Goal: Information Seeking & Learning: Learn about a topic

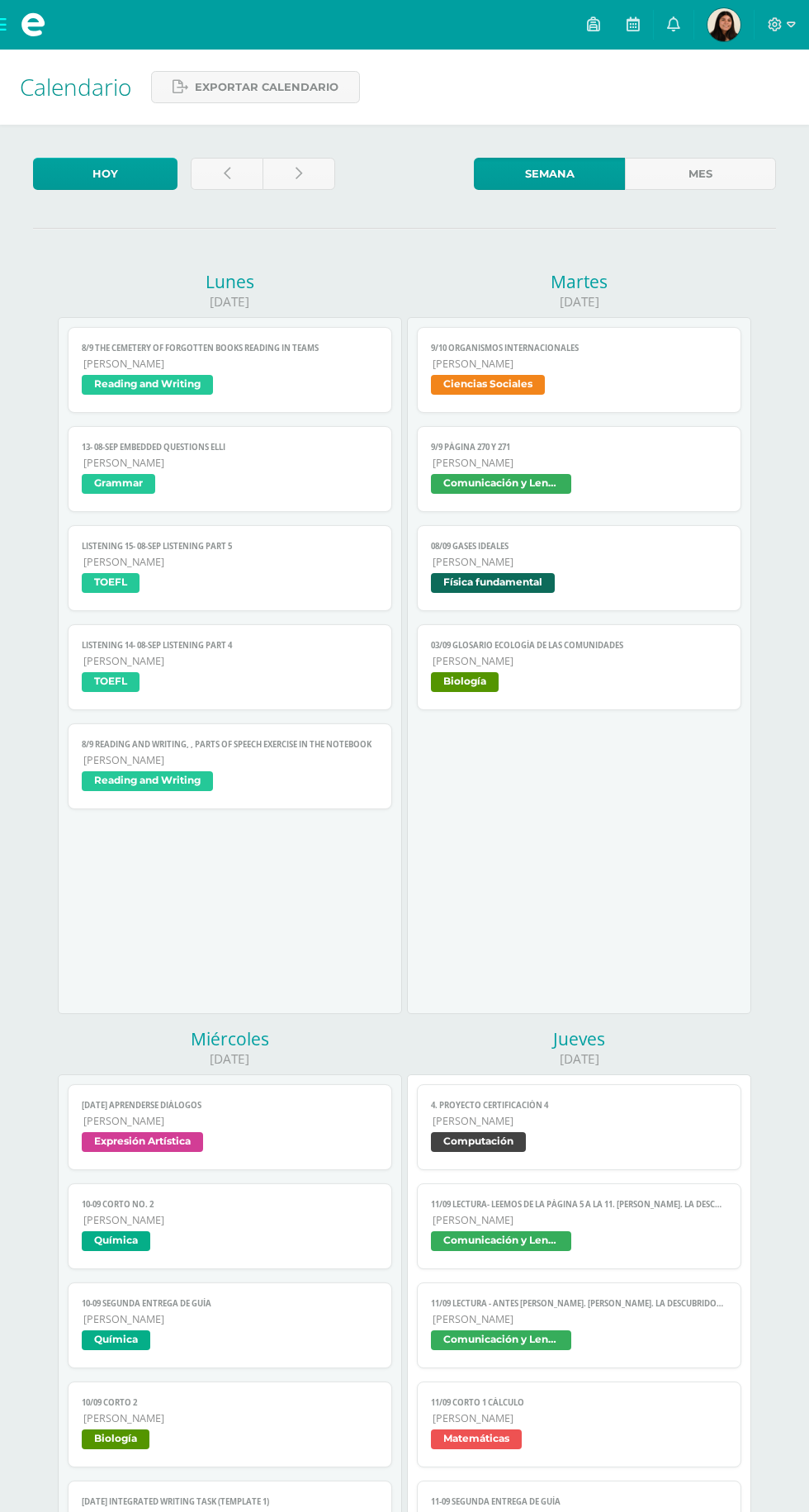
scroll to position [939, 0]
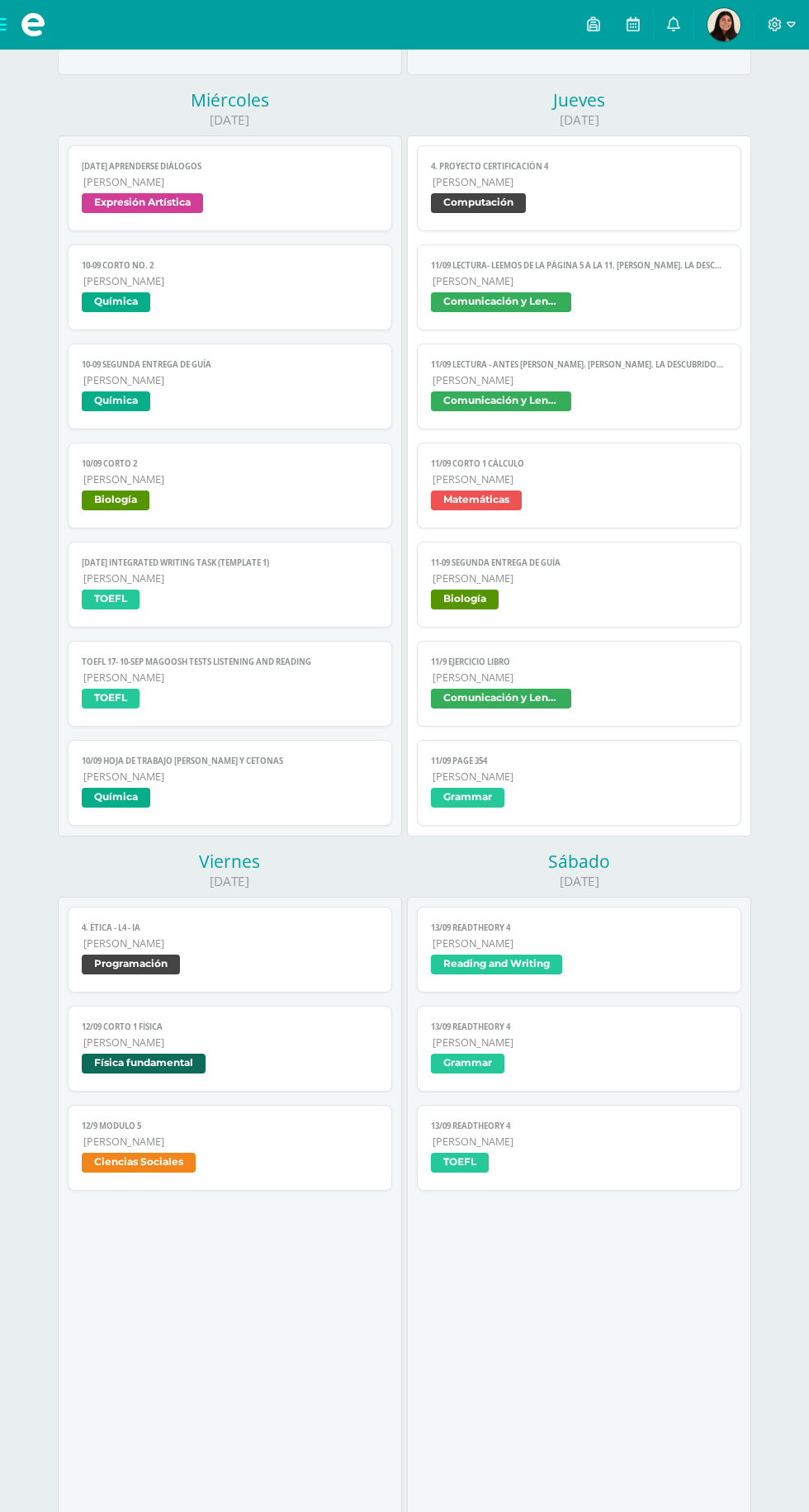
click at [225, 1135] on span "[PERSON_NAME]" at bounding box center [230, 1142] width 294 height 14
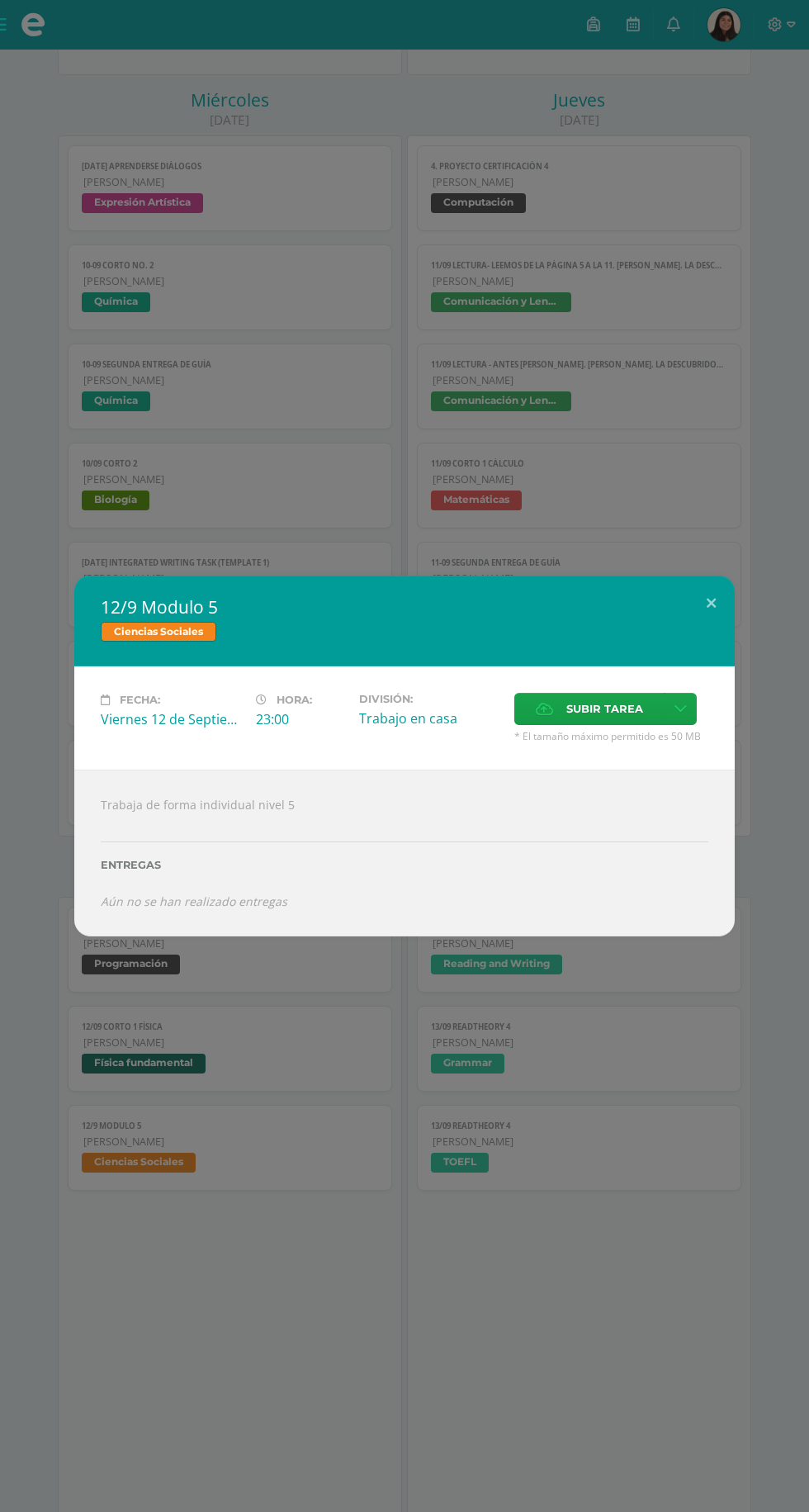
click at [237, 1238] on div "12/9 Modulo 5 Ciencias Sociales Fecha: [DATE] Hora: 23:00 División: Trabajo en …" at bounding box center [404, 756] width 809 height 1512
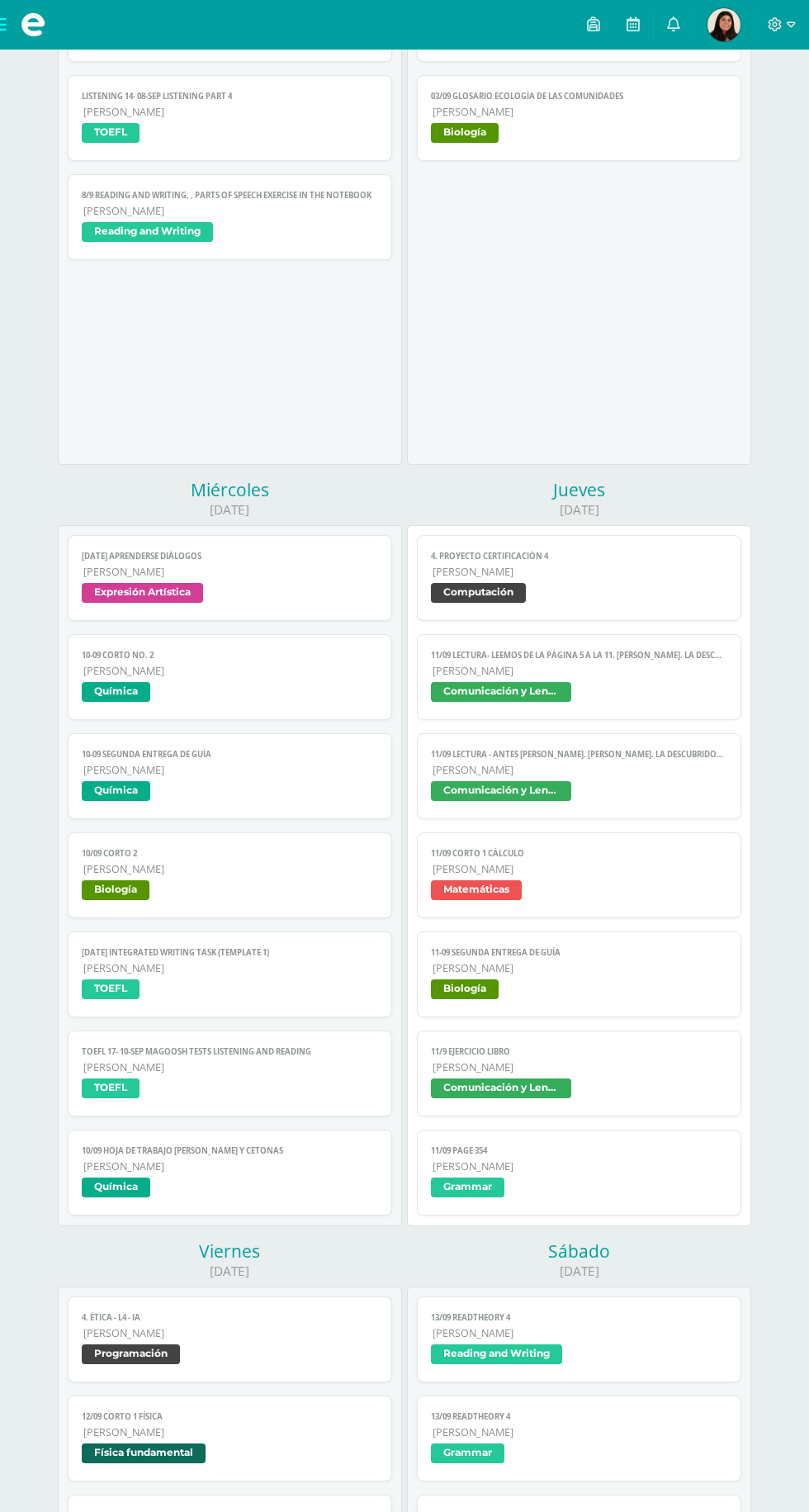
scroll to position [548, 0]
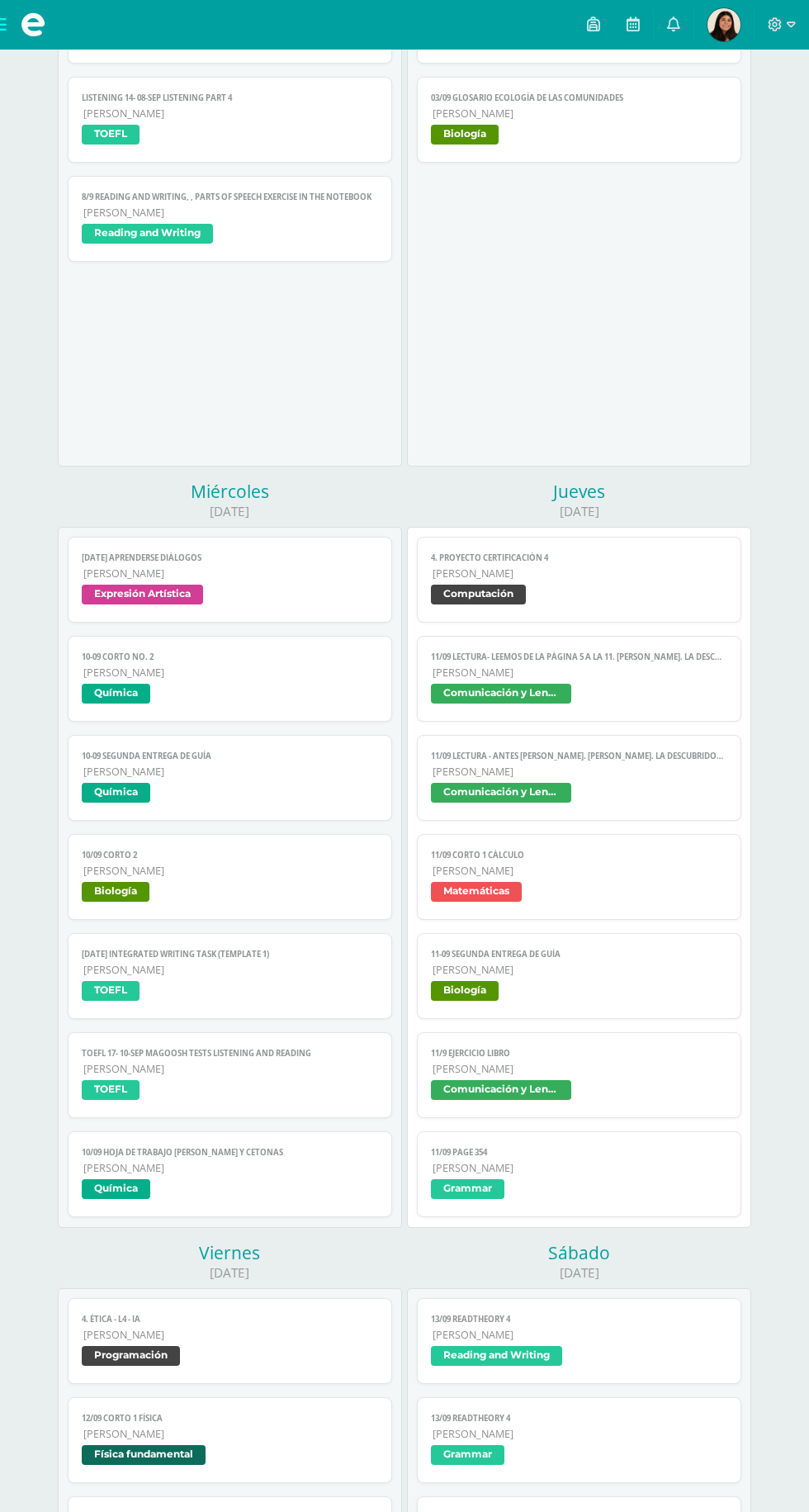
click at [238, 810] on link "10-09 SEGUNDA ENTREGA DE GUÍA [PERSON_NAME] Química" at bounding box center [229, 778] width 323 height 86
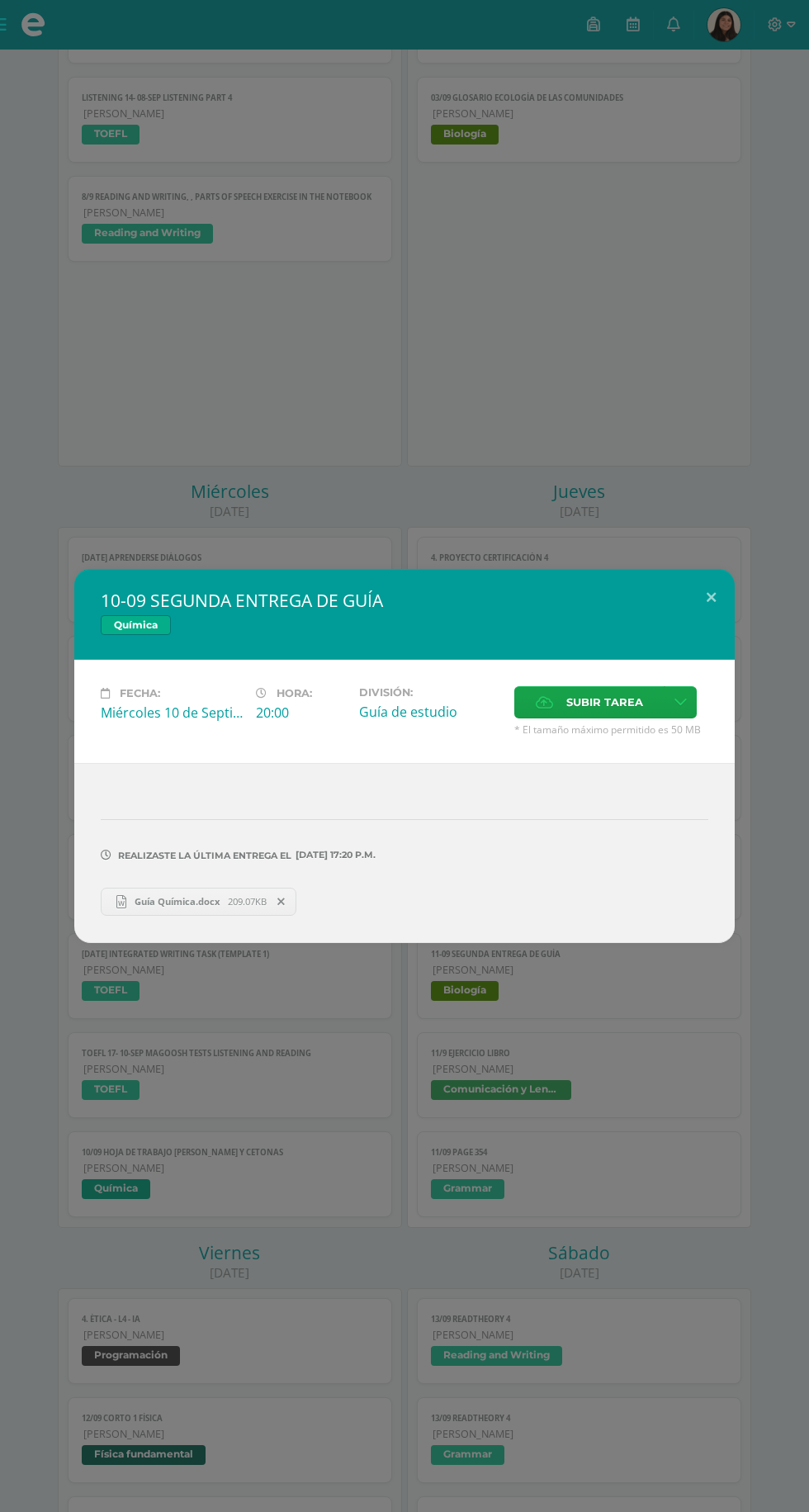
click at [381, 1099] on div "10-09 SEGUNDA ENTREGA DE GUÍA Química Fecha: [DATE] Hora: 20:00 División: Guía …" at bounding box center [404, 756] width 809 height 1512
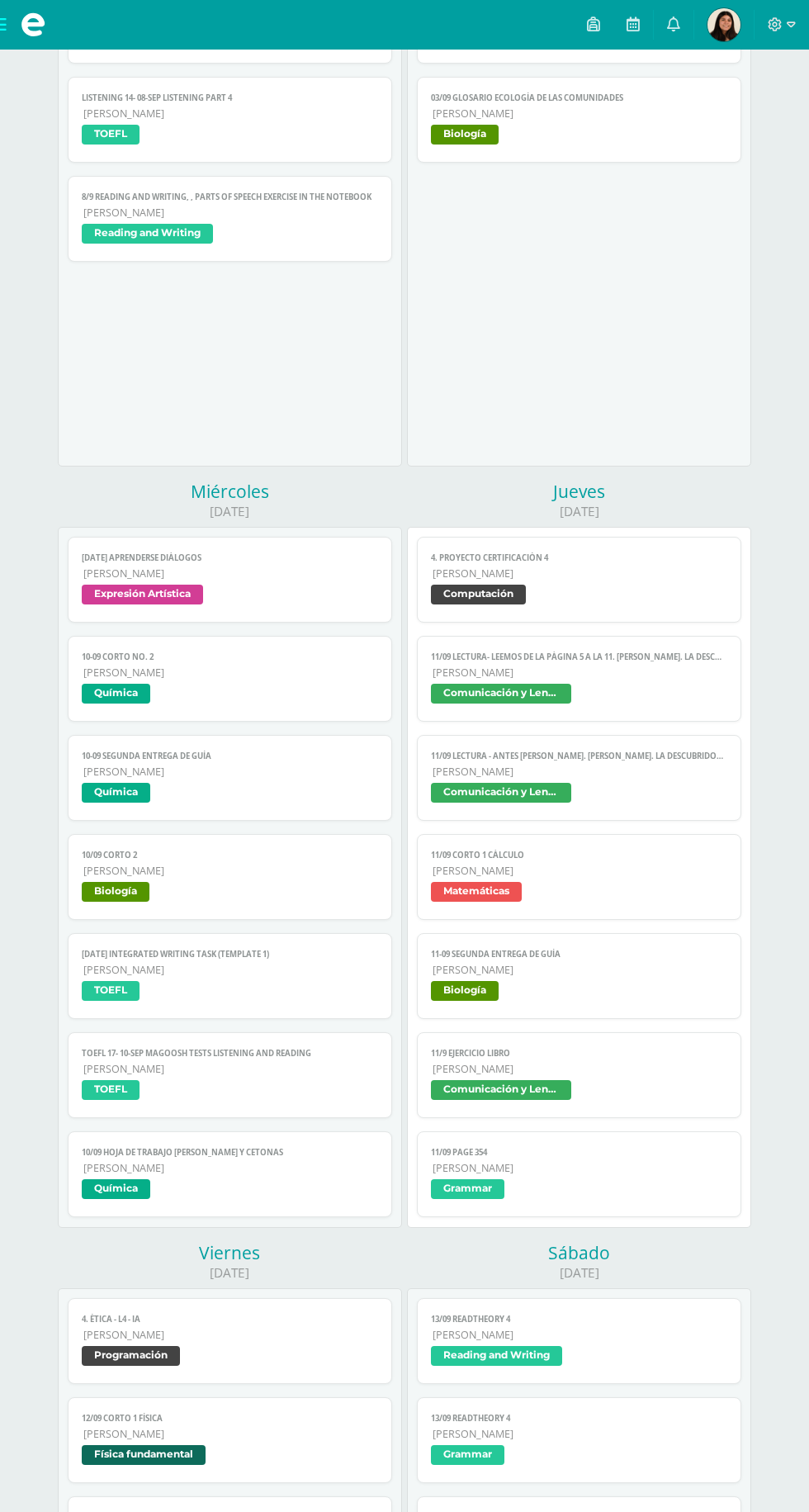
click at [684, 670] on span "[PERSON_NAME]" at bounding box center [580, 672] width 294 height 14
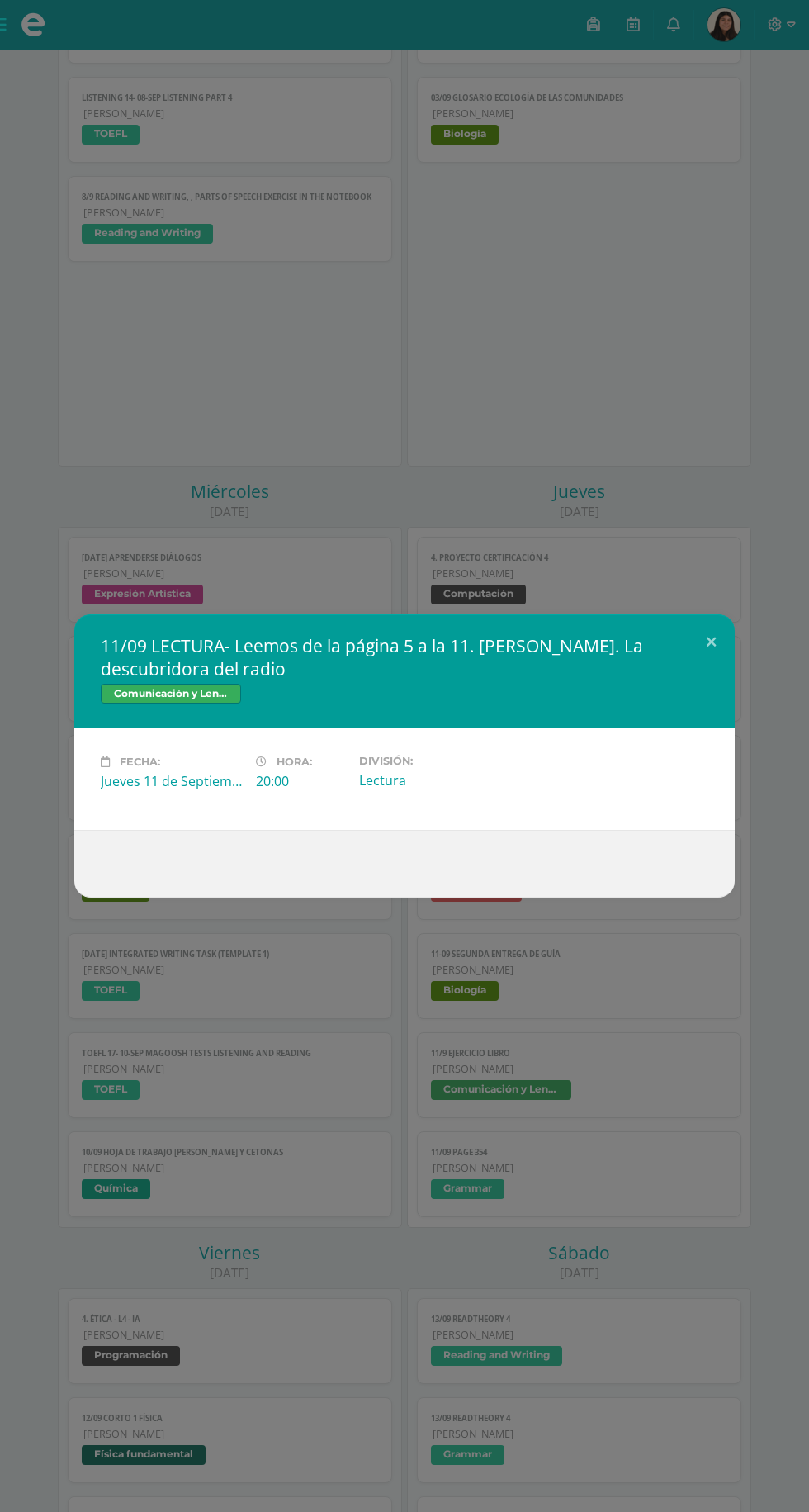
click at [486, 1092] on div "11/09 LECTURA- Leemos de la página 5 a la 11. [PERSON_NAME]. La descubridora de…" at bounding box center [404, 756] width 809 height 1512
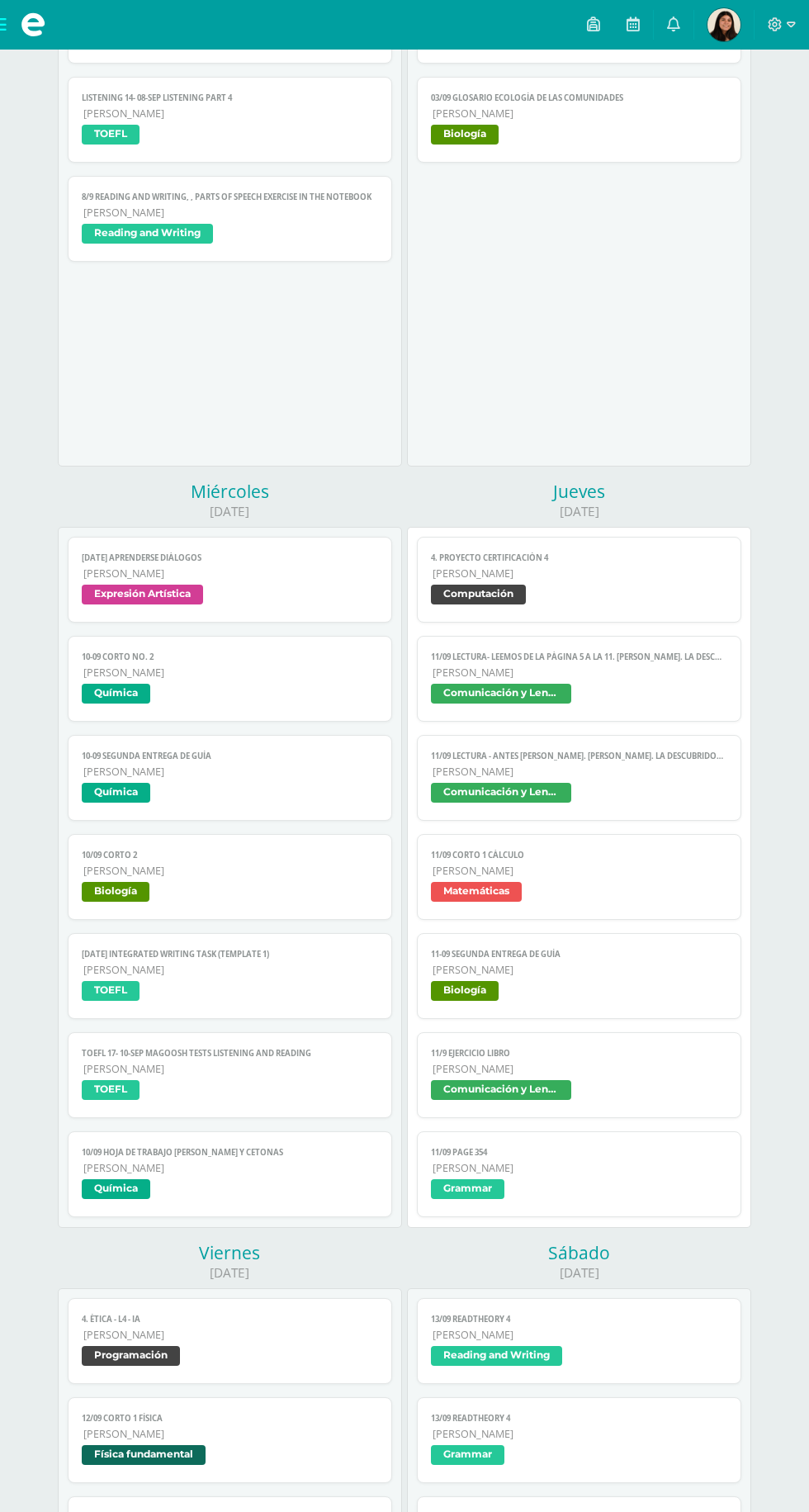
click at [704, 780] on link "11/09 LECTURA - Antes [PERSON_NAME]. [PERSON_NAME]. La descubridora del radio (…" at bounding box center [578, 778] width 323 height 86
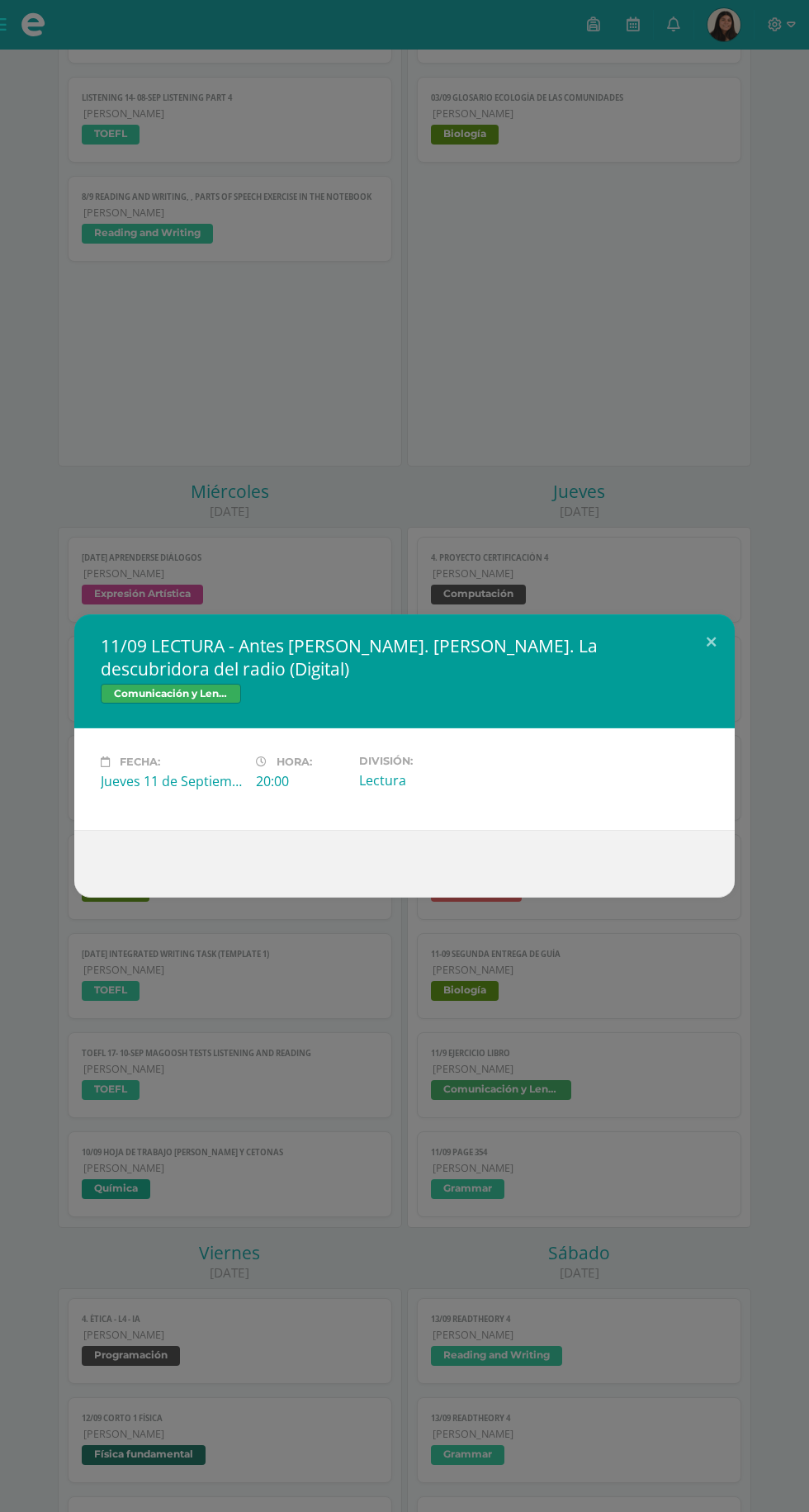
click at [504, 1159] on div "11/09 LECTURA - Antes [PERSON_NAME]. [PERSON_NAME]. La descubridora del radio (…" at bounding box center [404, 756] width 809 height 1512
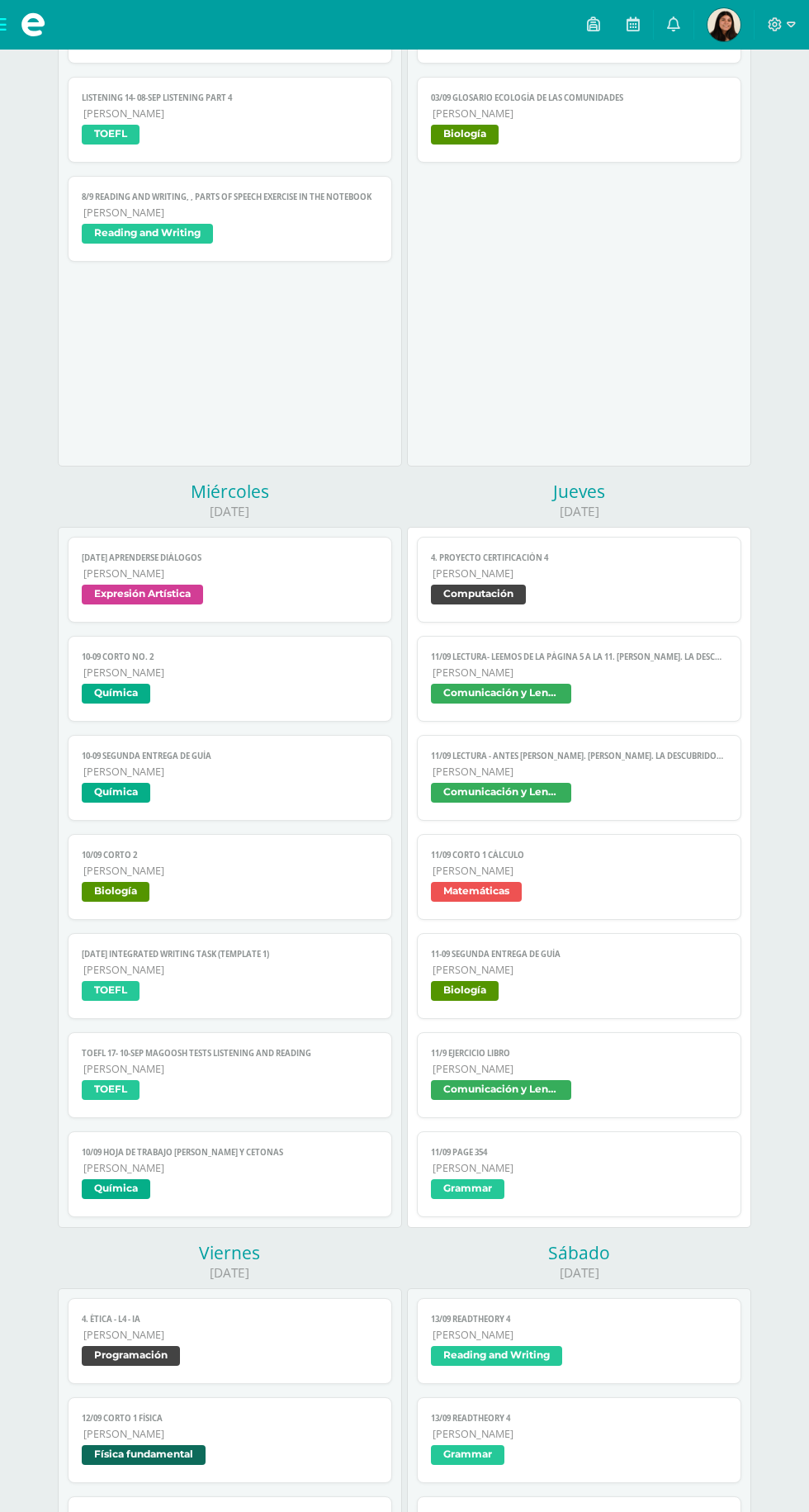
click at [612, 915] on link "11/09 Corto 1 [PERSON_NAME] Matemáticas" at bounding box center [578, 877] width 323 height 86
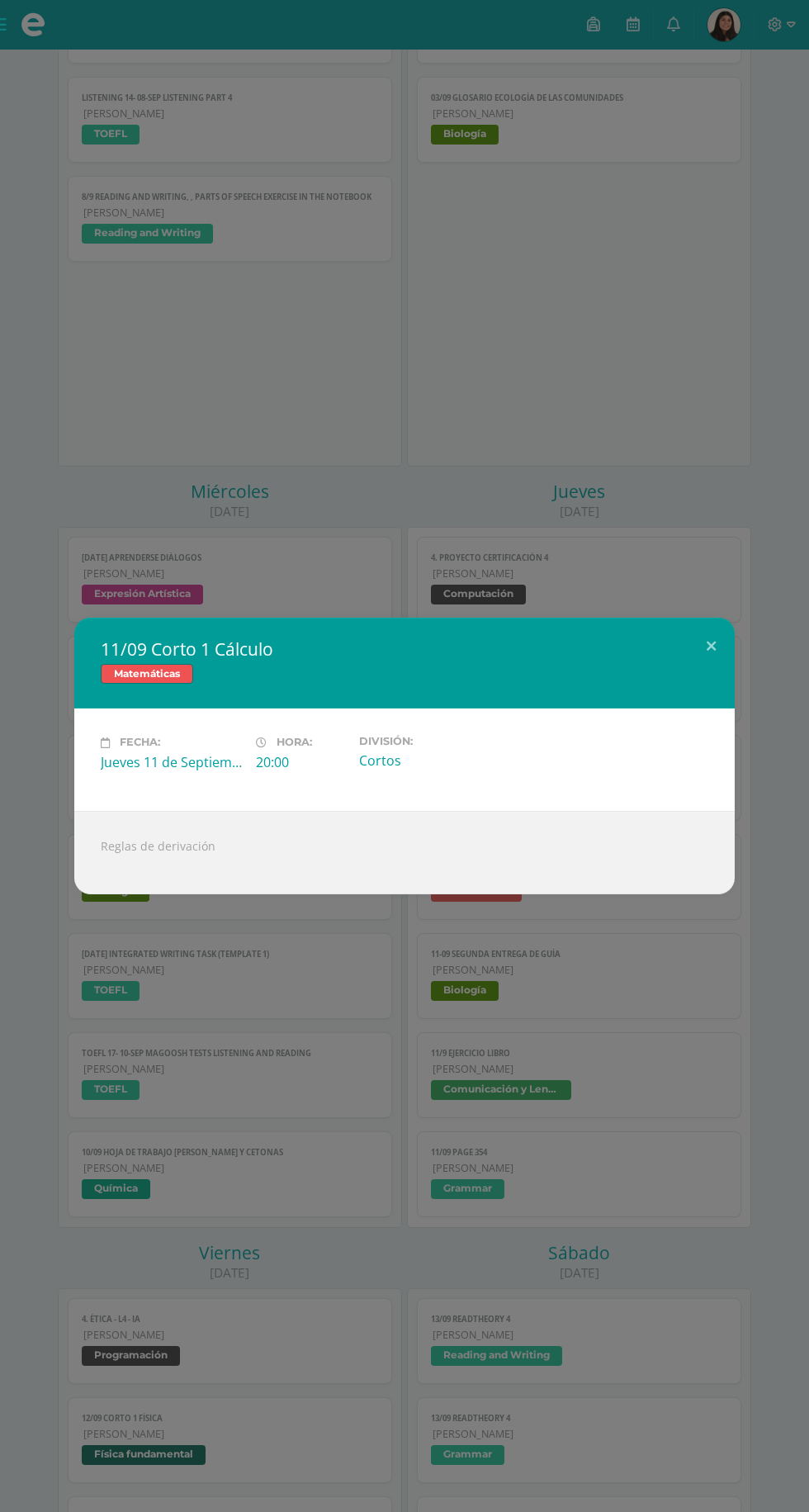
click at [490, 1150] on div "11/09 Corto 1 Cálculo Matemáticas Fecha: [DATE] Hora: 20:00 División: [GEOGRAPH…" at bounding box center [404, 756] width 809 height 1512
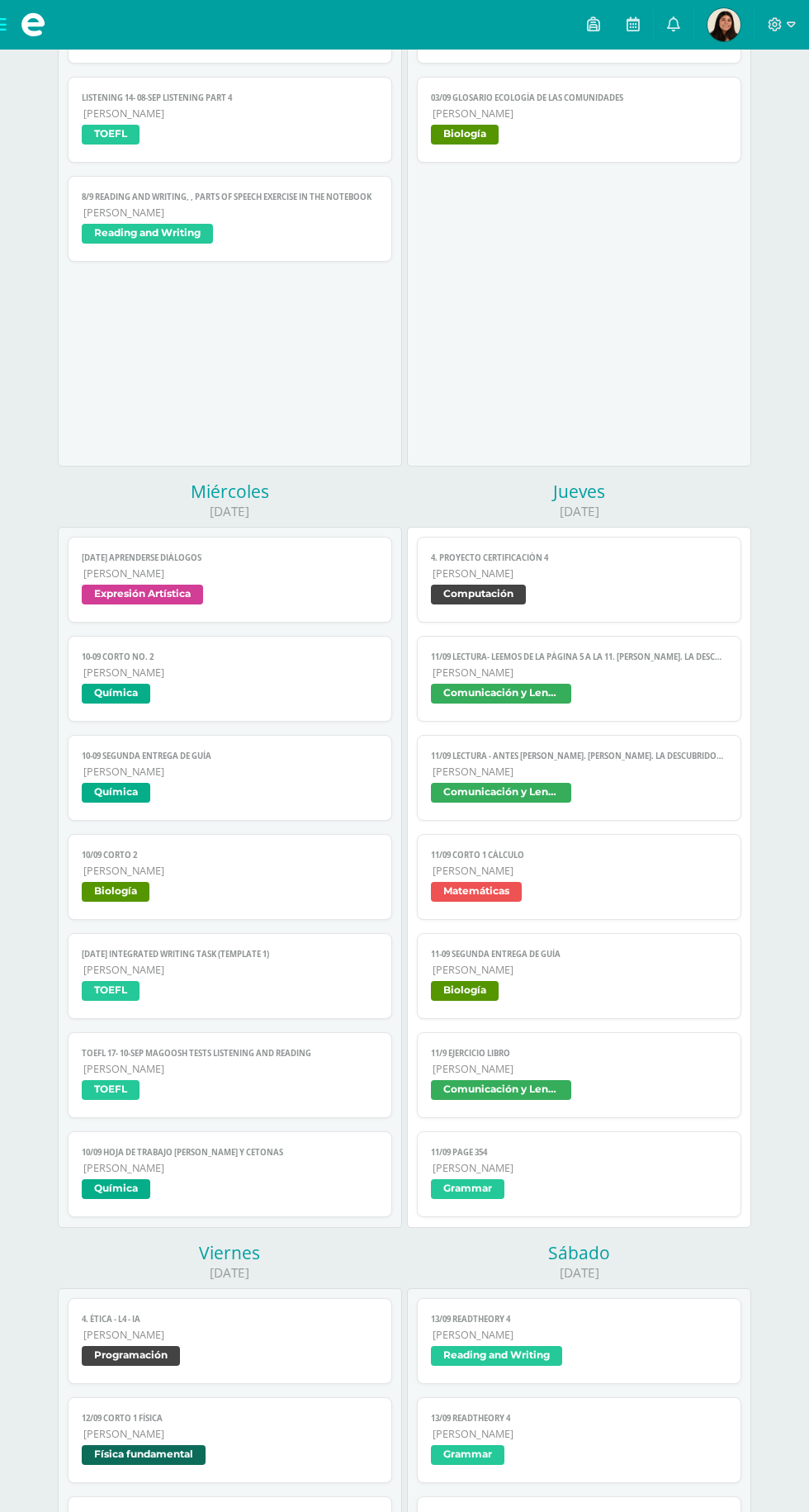
scroll to position [591, 0]
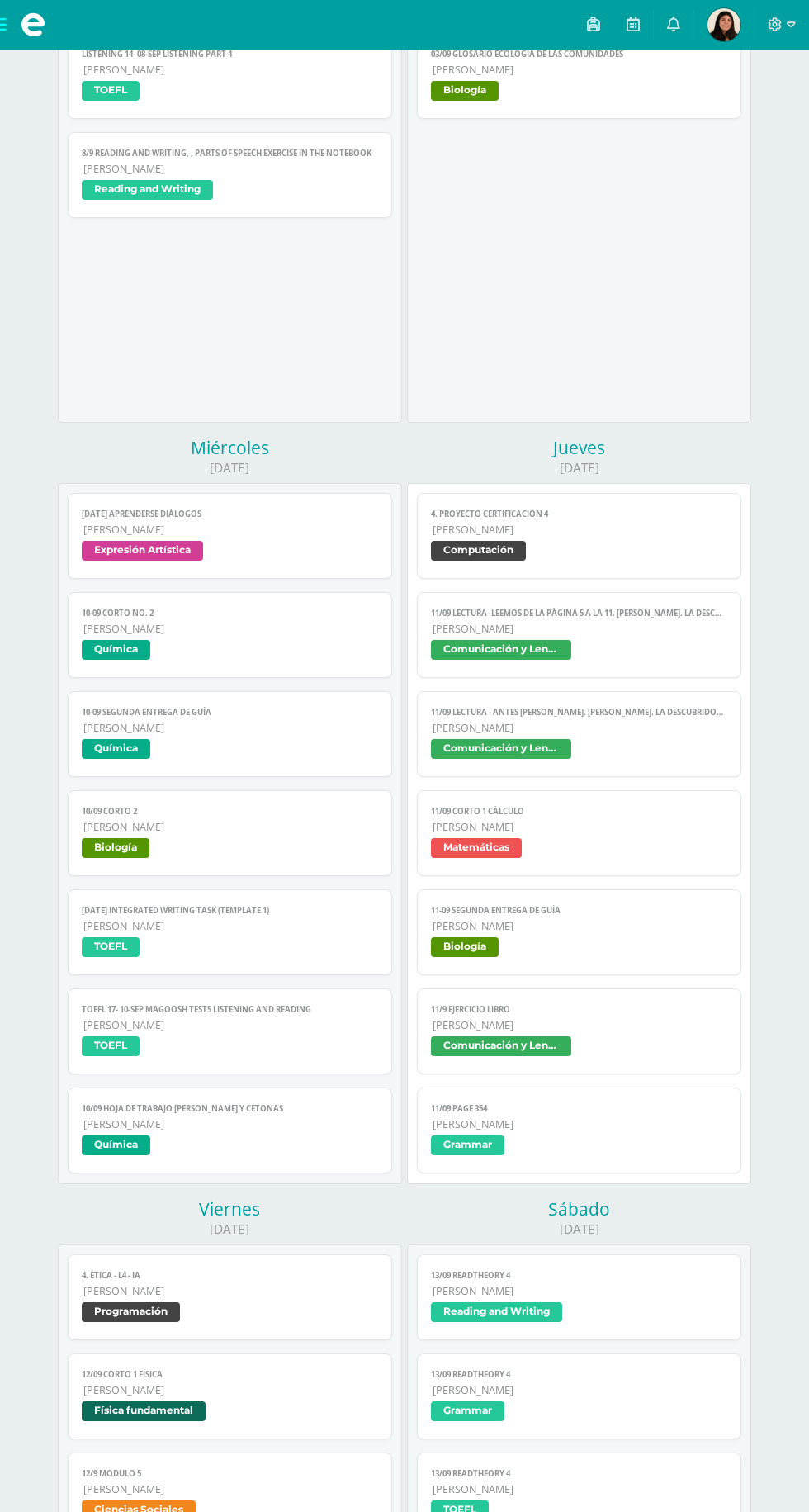
click at [586, 941] on span "Biología" at bounding box center [579, 949] width 296 height 24
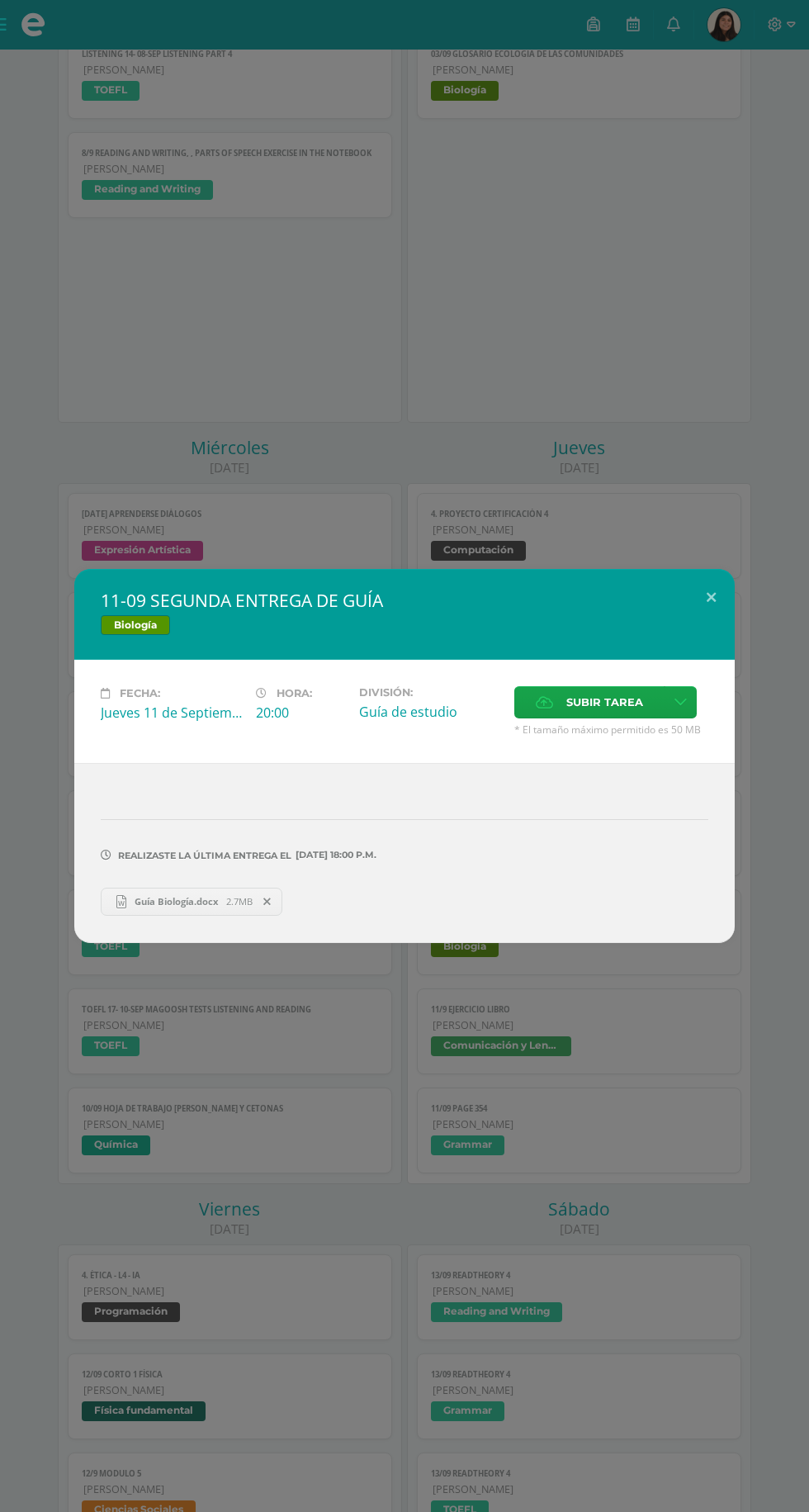
click at [483, 1103] on div "11-09 SEGUNDA ENTREGA DE GUÍA Biología Fecha: [DATE] Hora: 20:00 División: Guía…" at bounding box center [404, 756] width 809 height 1512
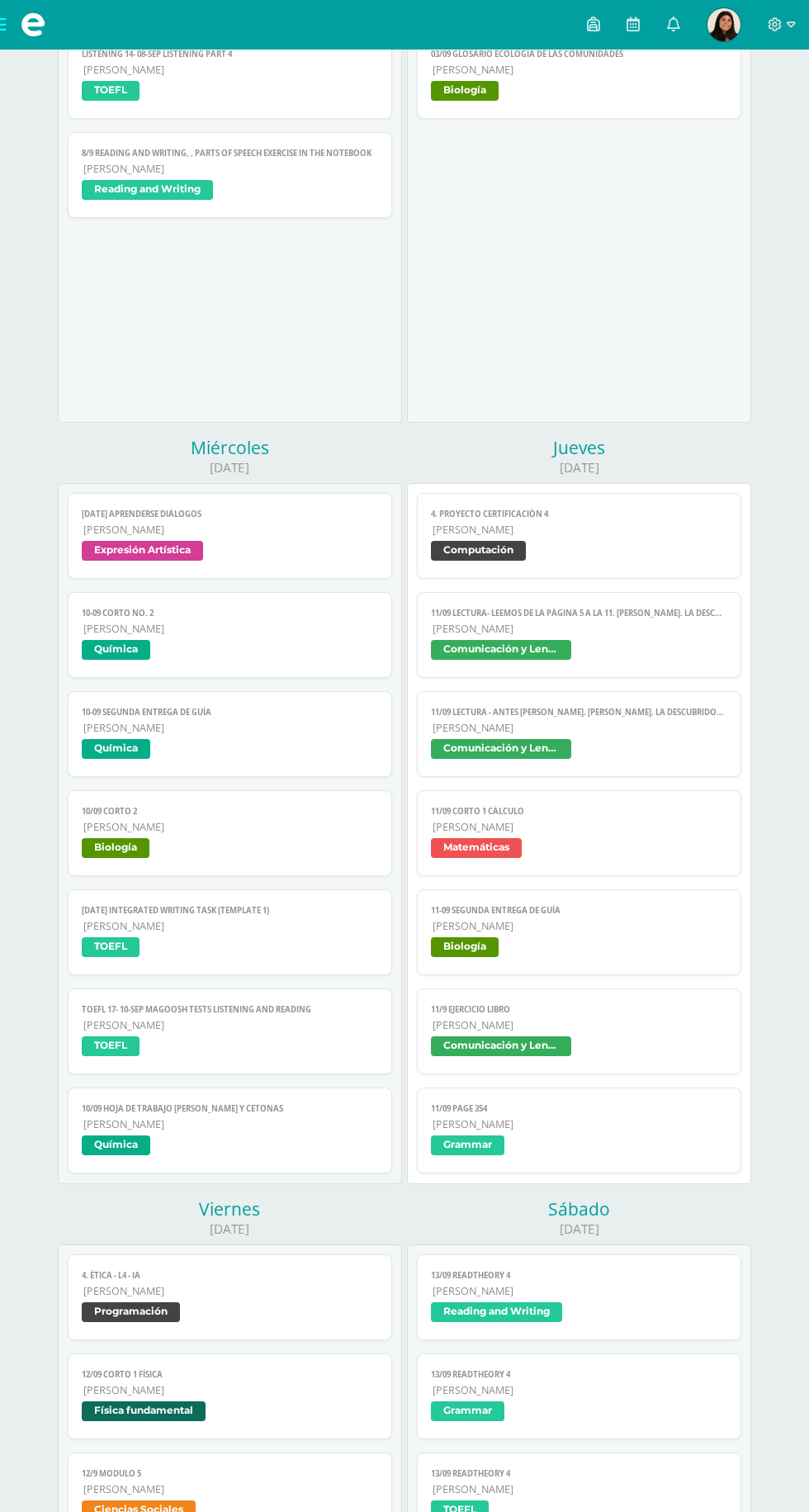
click at [556, 1018] on span "[PERSON_NAME]" at bounding box center [580, 1025] width 294 height 14
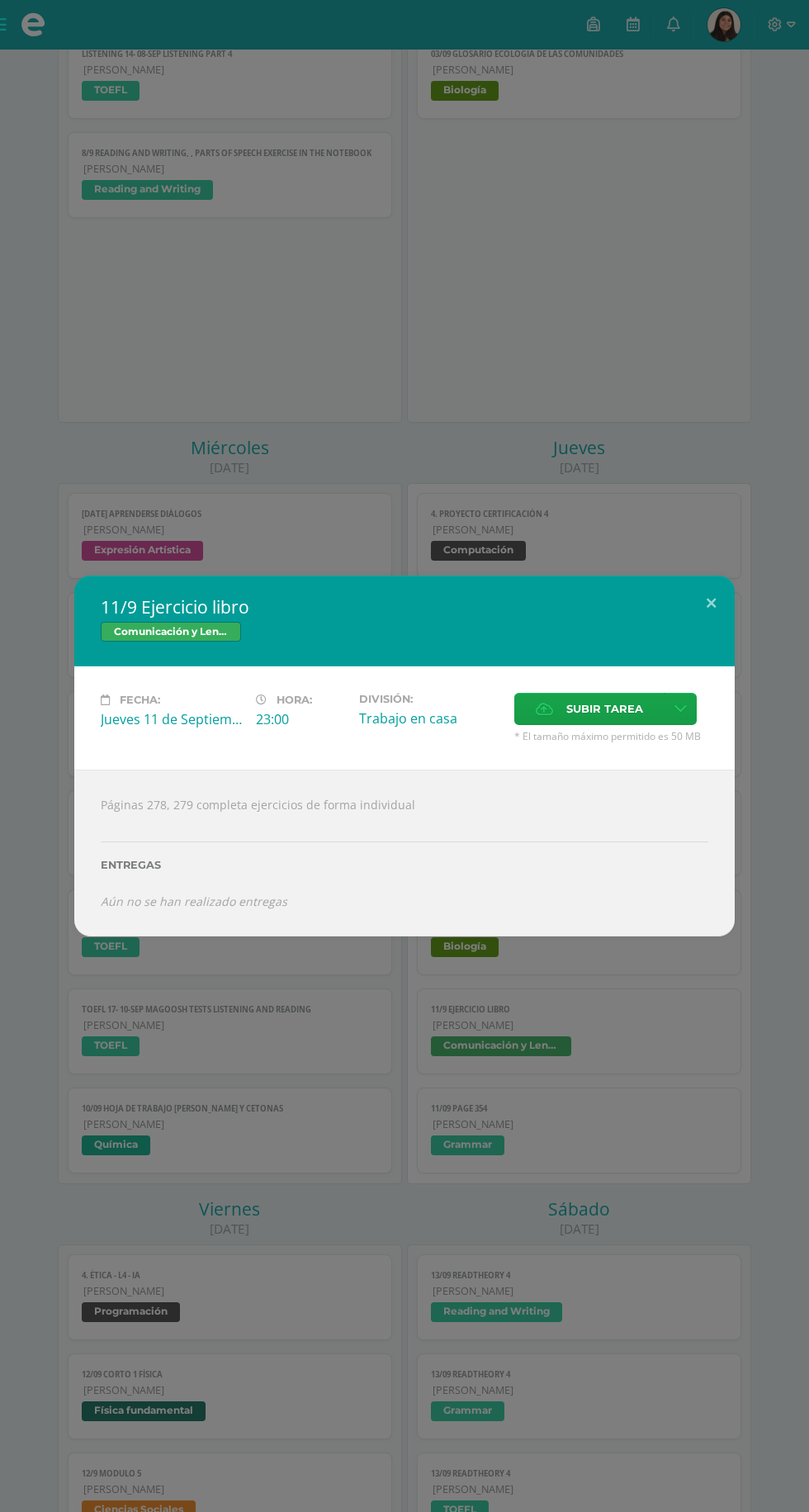
click at [449, 1128] on div "11/9 Ejercicio libro Comunicación y Lenguaje Fecha: [DATE] Hora: 23:00 División…" at bounding box center [404, 756] width 809 height 1512
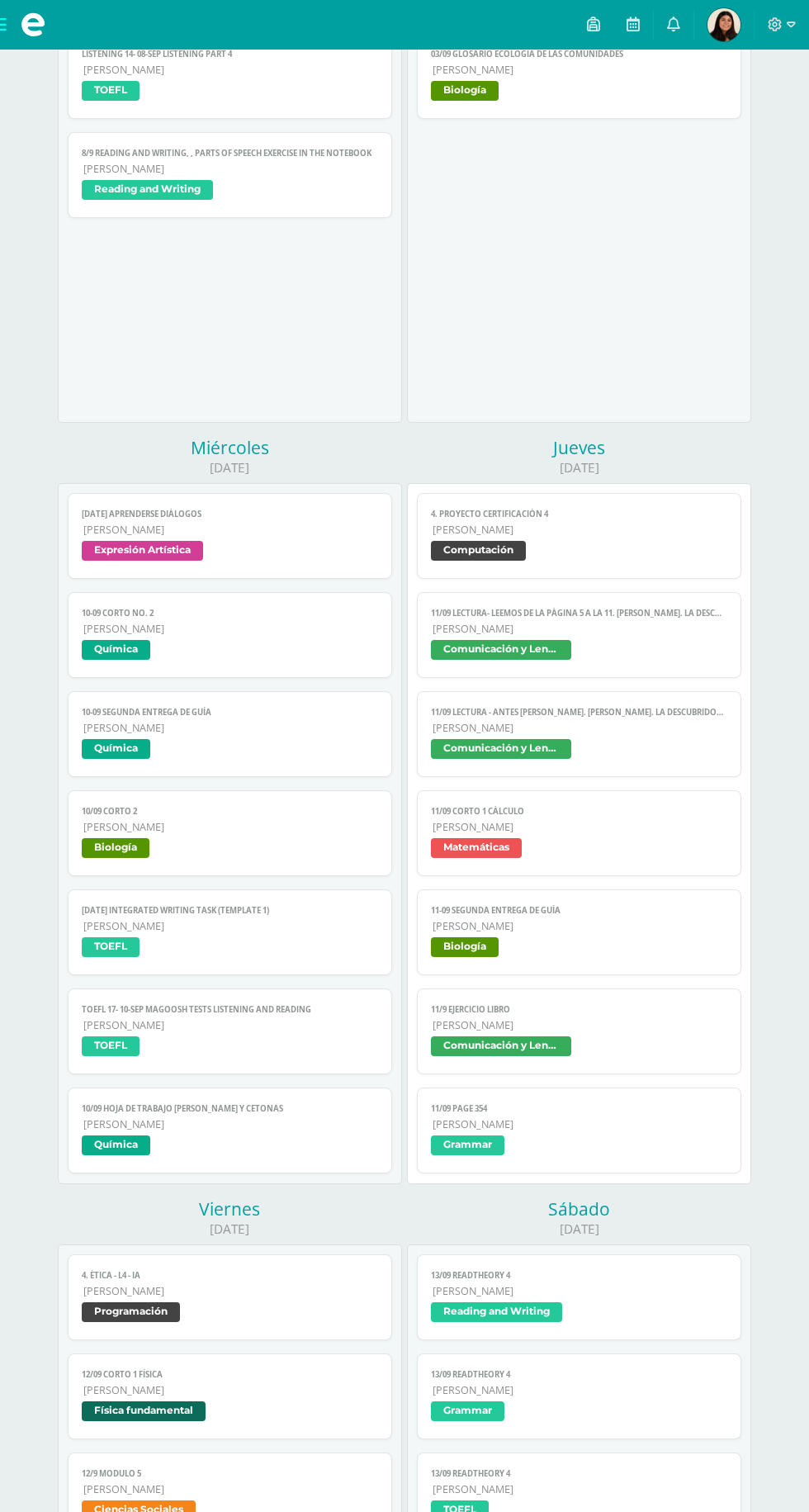
click at [578, 1145] on span "Grammar" at bounding box center [579, 1147] width 296 height 24
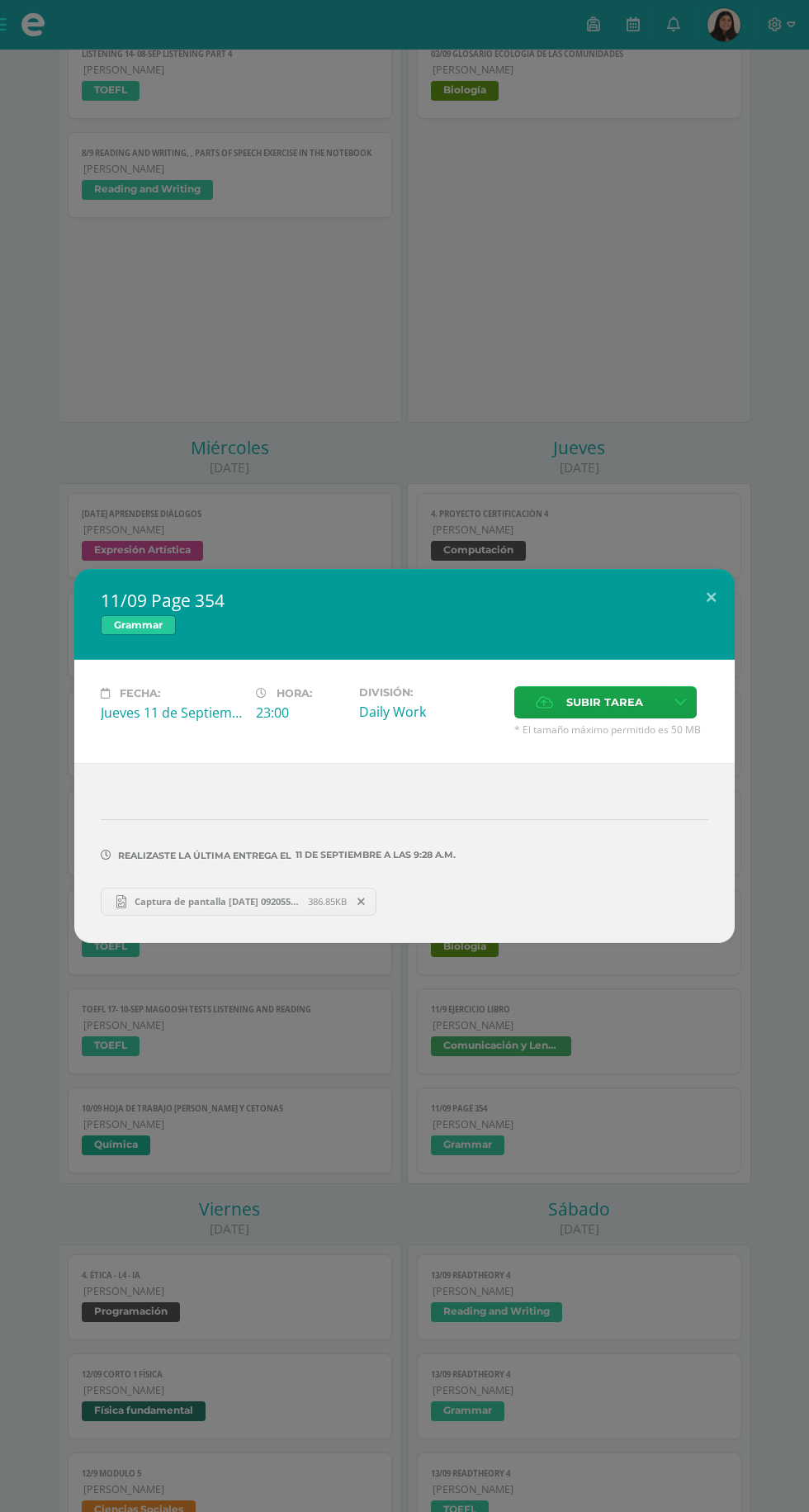
click at [442, 1160] on div "11/09 Page 354 Grammar Fecha: [DATE] Hora: 23:00 División: Daily Work Subir tar…" at bounding box center [404, 756] width 809 height 1512
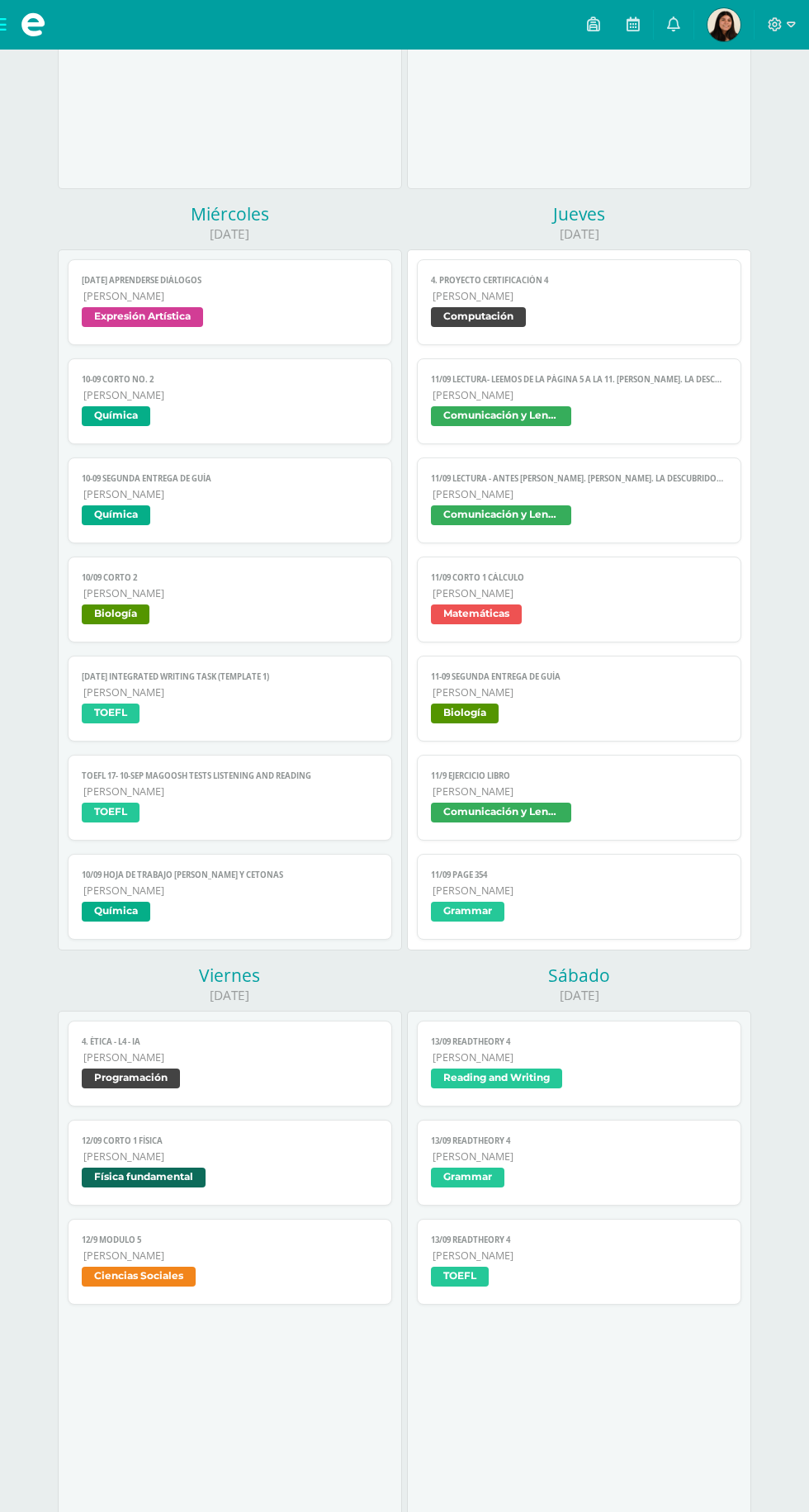
scroll to position [0, 0]
